Goal: Information Seeking & Learning: Learn about a topic

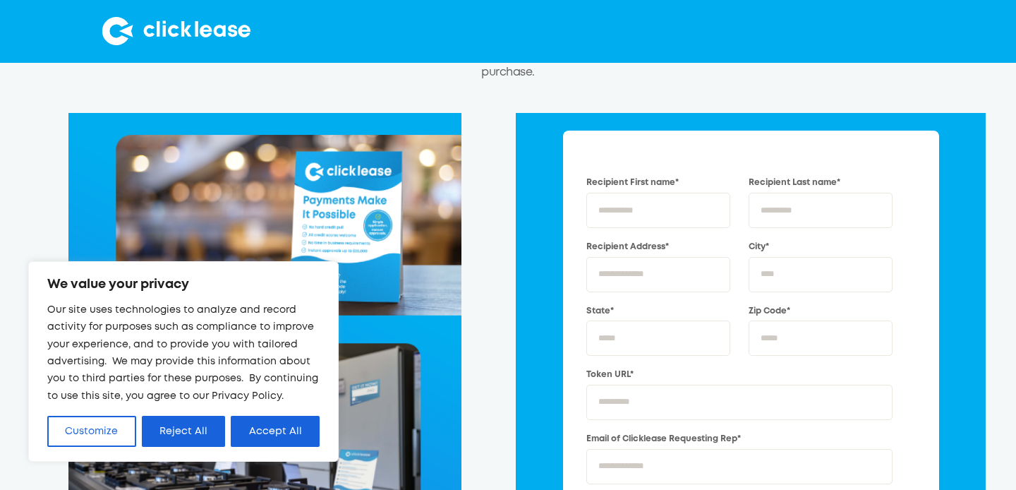
scroll to position [150, 0]
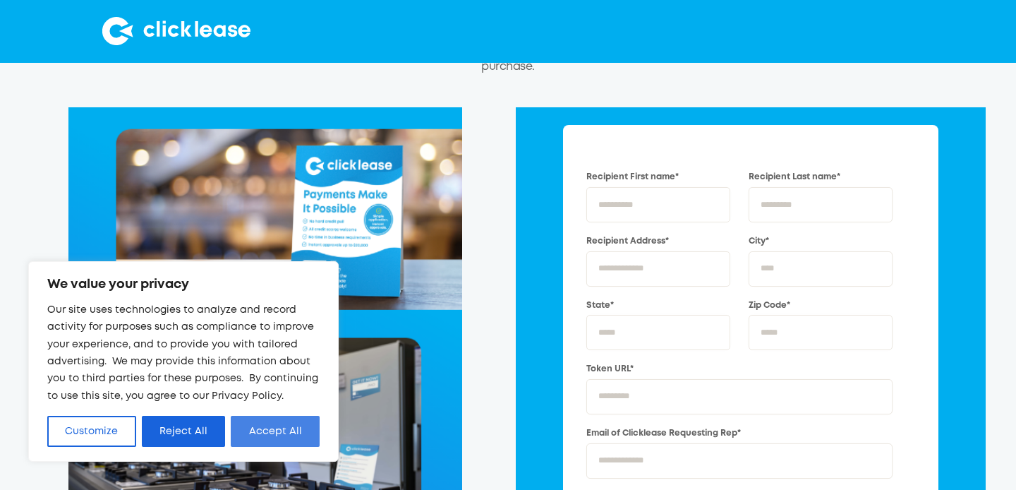
click at [253, 416] on button "Accept All" at bounding box center [275, 430] width 89 height 31
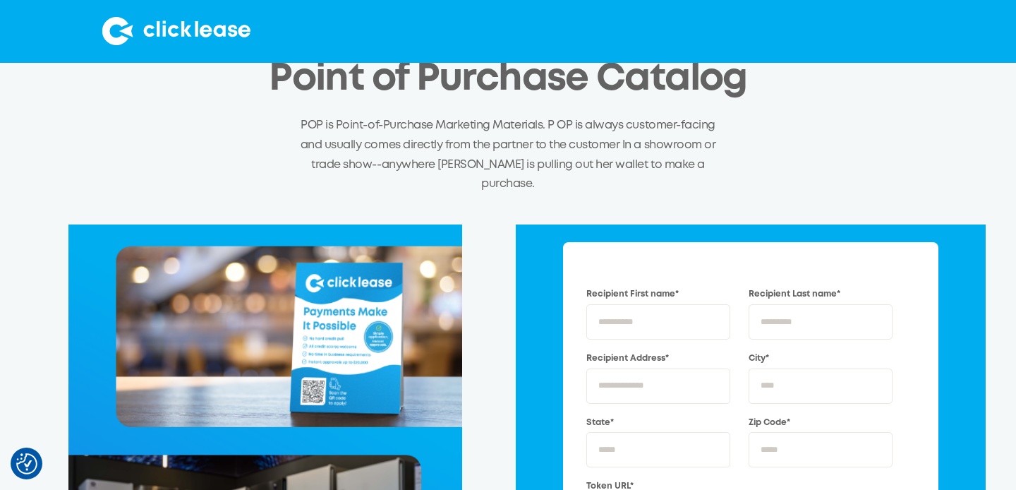
scroll to position [0, 0]
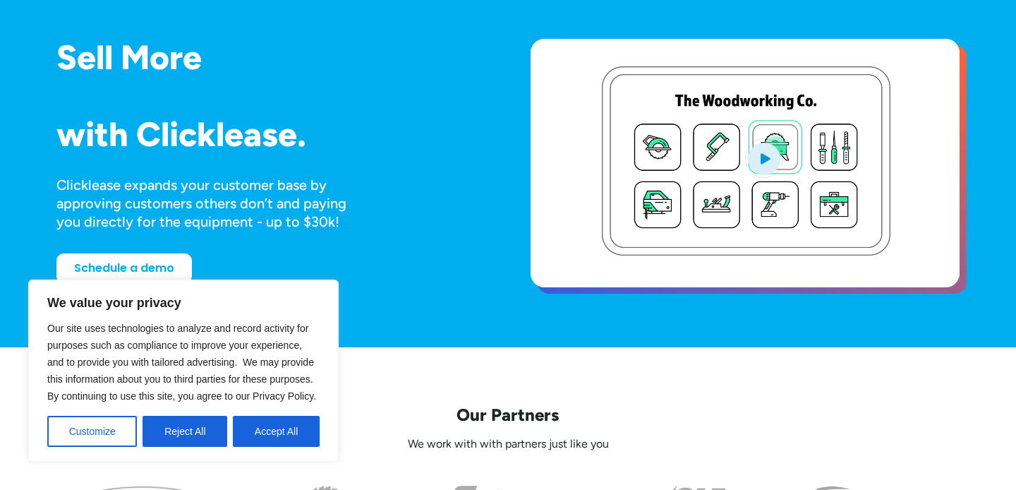
scroll to position [159, 0]
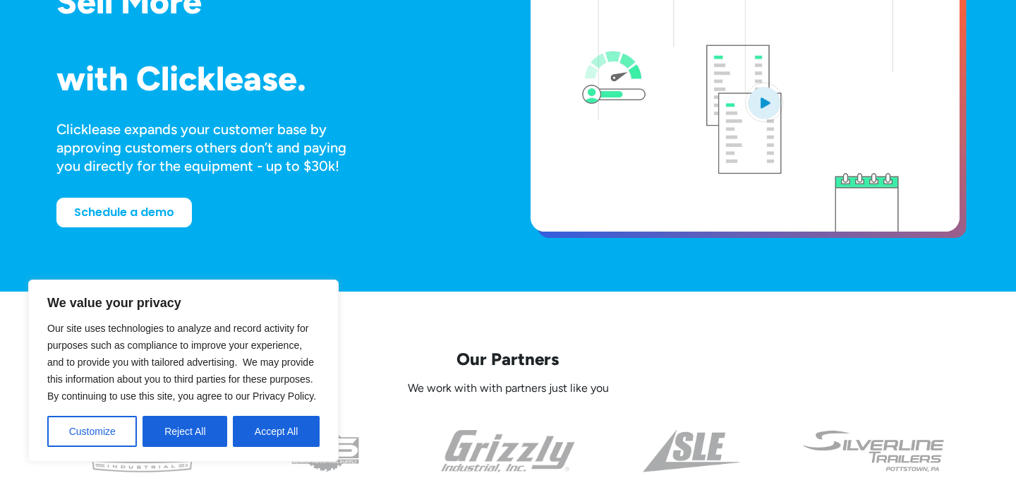
click at [262, 450] on div "We value your privacy Our site uses technologies to analyze and record activity…" at bounding box center [183, 370] width 310 height 182
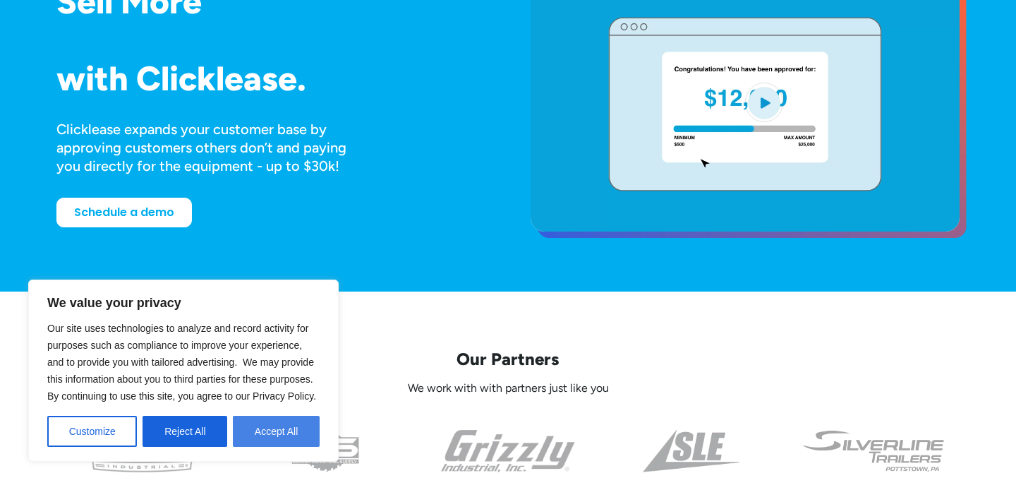
click at [273, 437] on button "Accept All" at bounding box center [276, 430] width 87 height 31
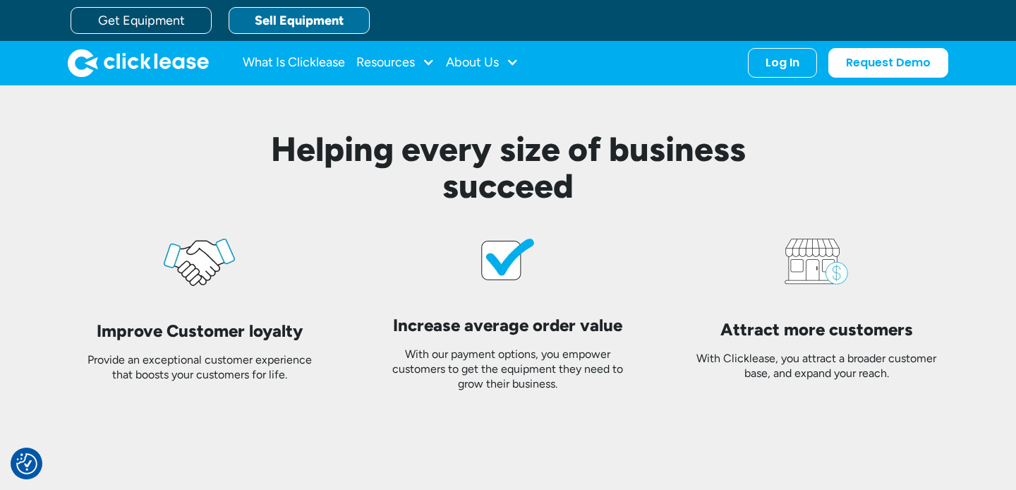
scroll to position [3151, 0]
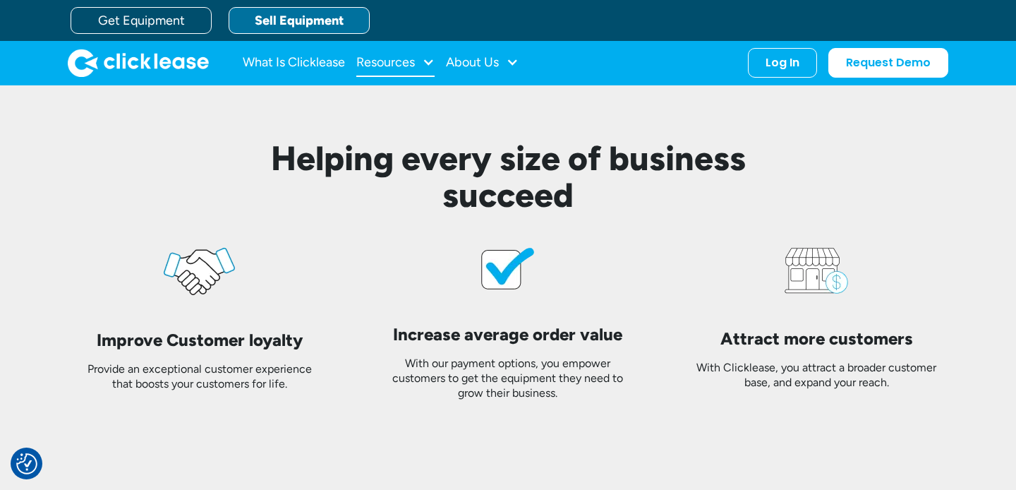
click at [401, 62] on div "Resources" at bounding box center [385, 62] width 59 height 0
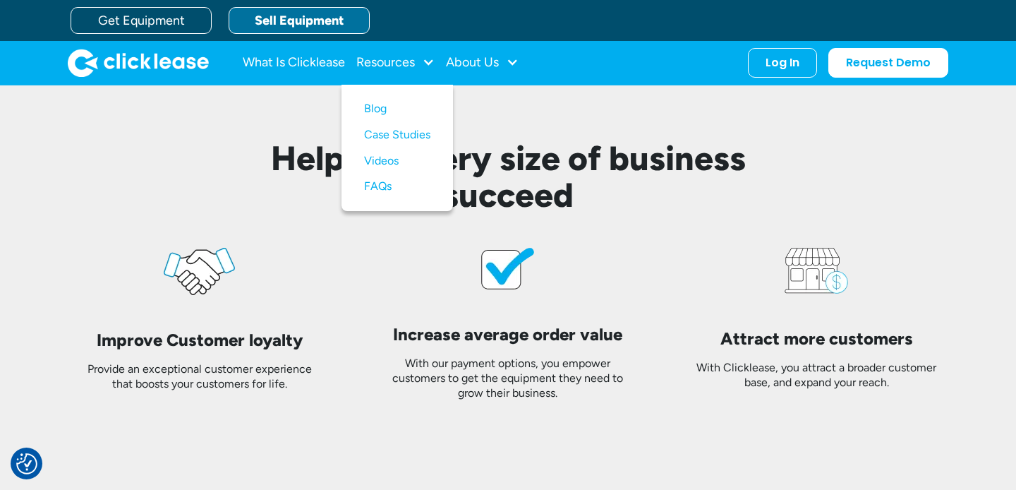
click at [48, 272] on div "Helping every size of business succeed Improve Customer loyalty Provide an exce…" at bounding box center [508, 298] width 1016 height 430
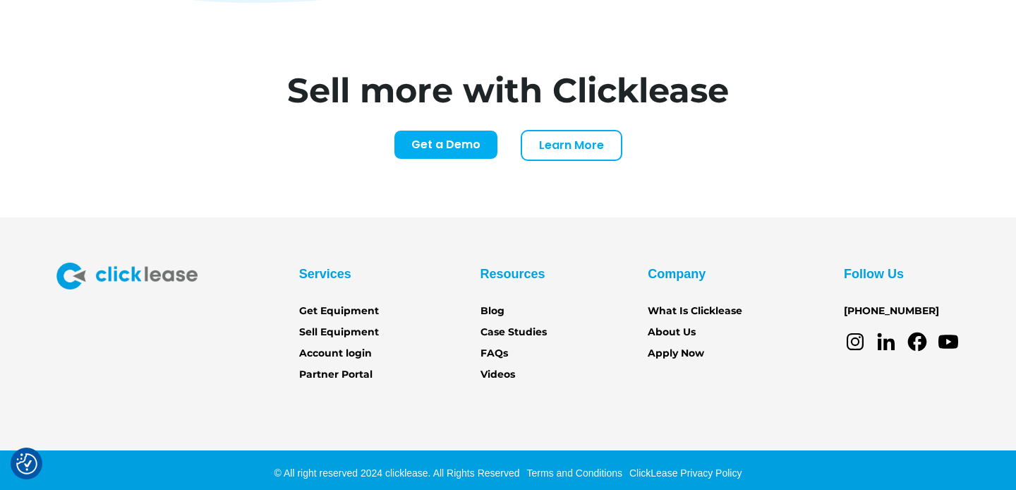
scroll to position [5933, 0]
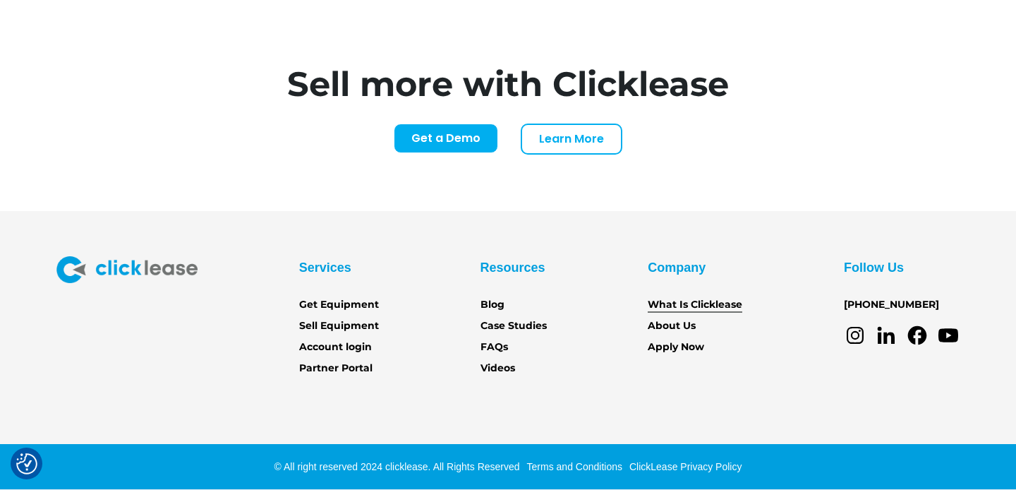
click at [667, 309] on link "What Is Clicklease" at bounding box center [695, 305] width 95 height 16
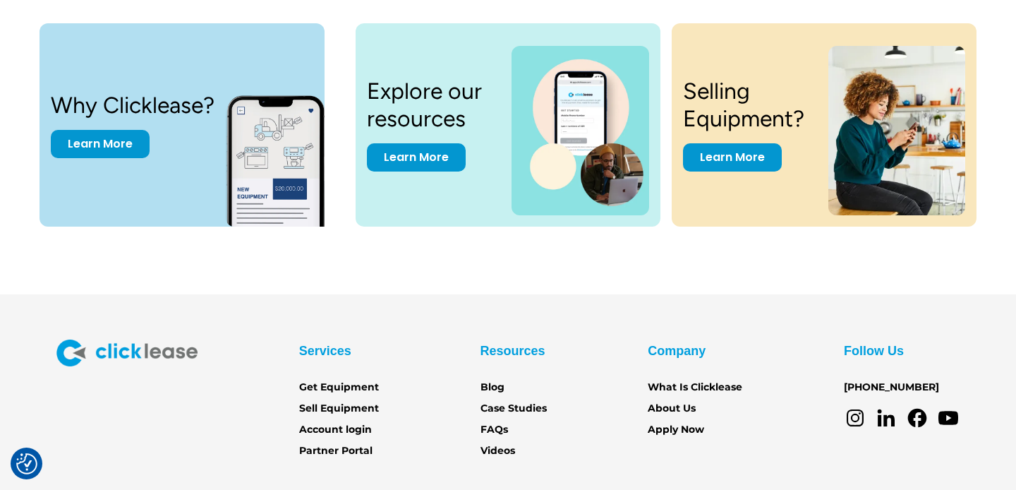
scroll to position [2951, 0]
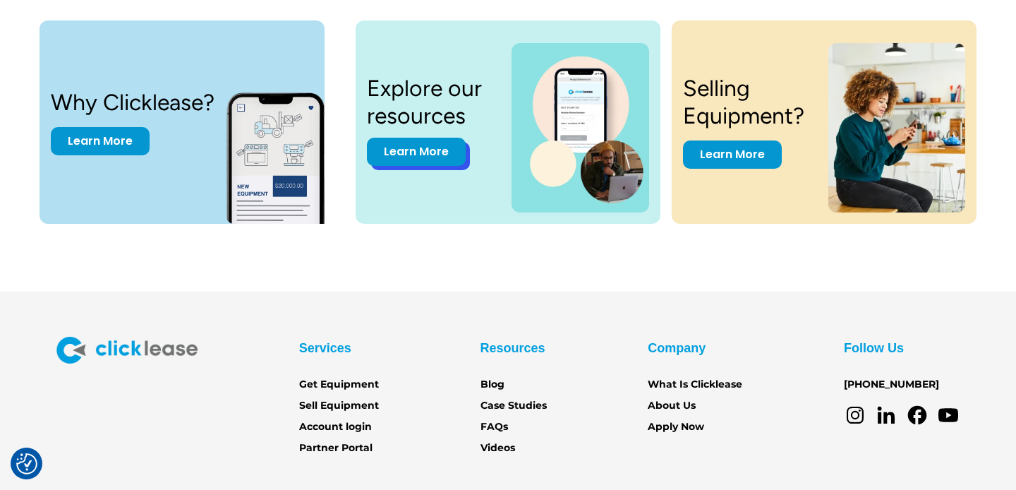
click at [434, 161] on link "Learn More" at bounding box center [416, 152] width 99 height 28
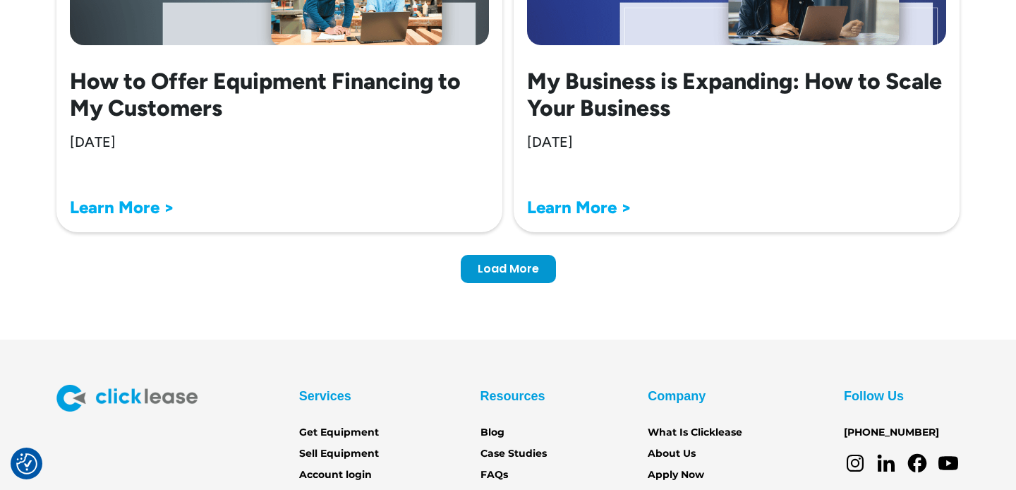
scroll to position [4490, 0]
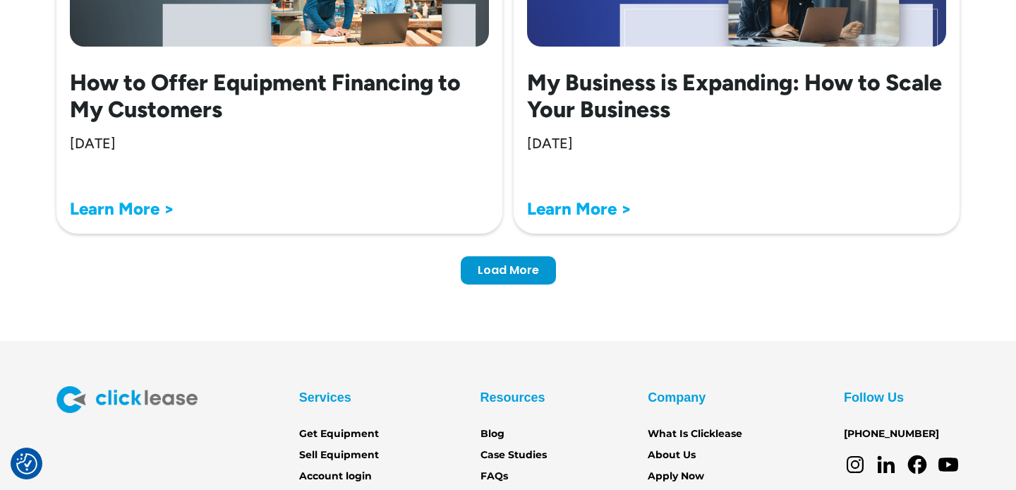
click at [100, 205] on strong "Learn More >" at bounding box center [122, 208] width 104 height 20
